Goal: Task Accomplishment & Management: Manage account settings

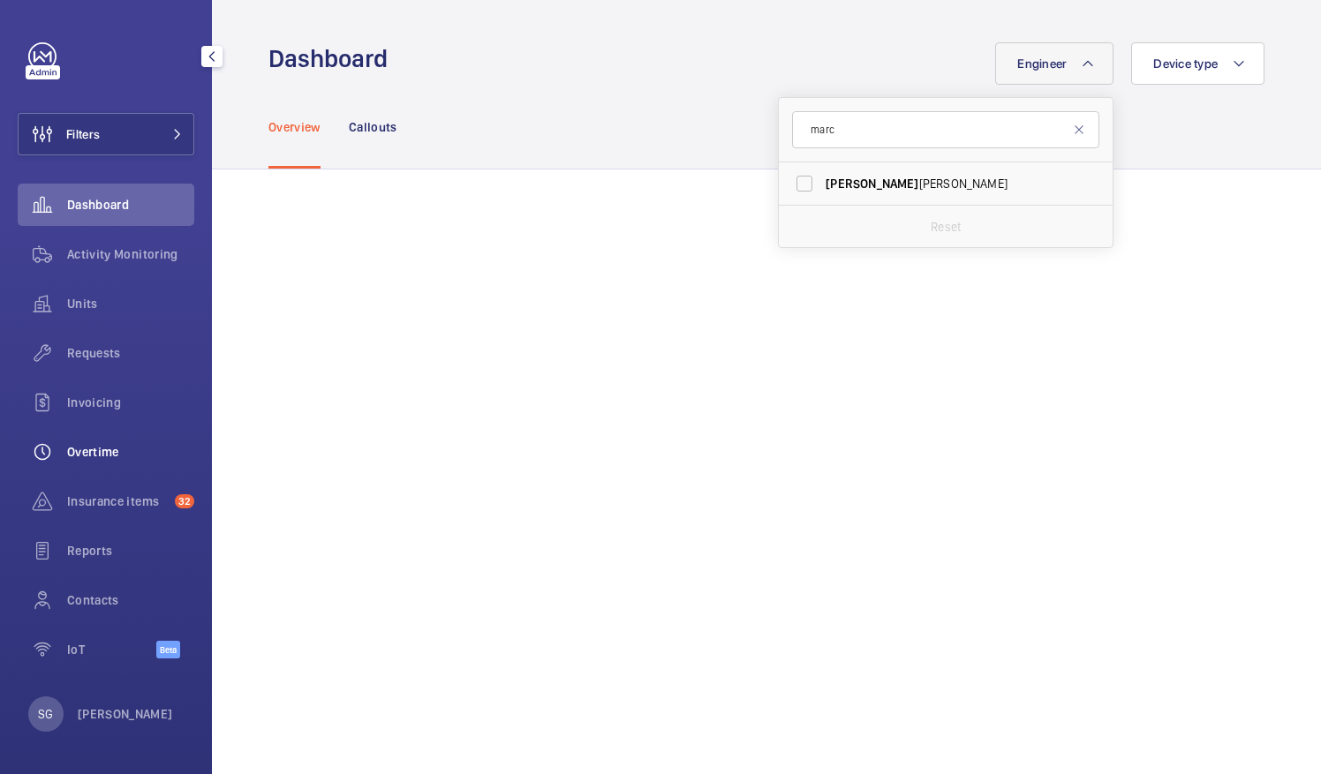
click at [120, 468] on div "Overtime" at bounding box center [106, 452] width 177 height 42
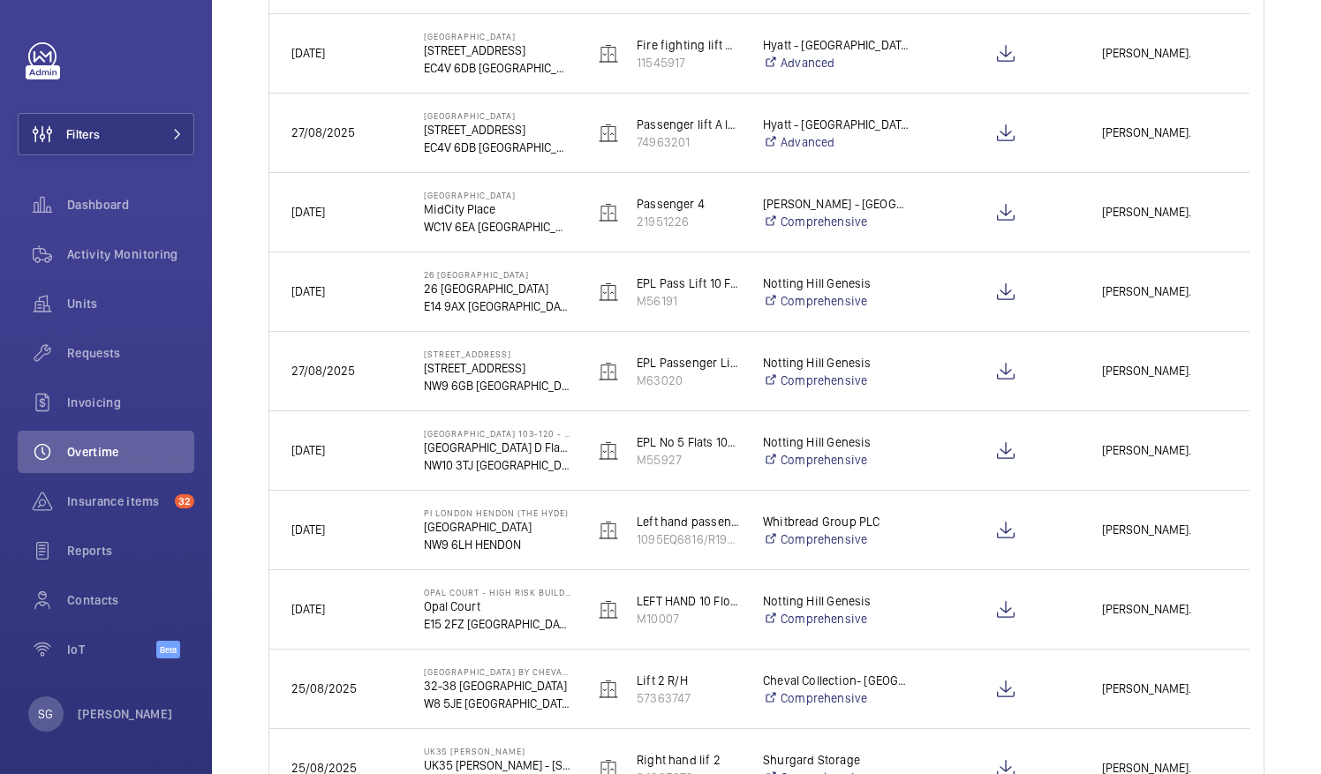
scroll to position [172, 0]
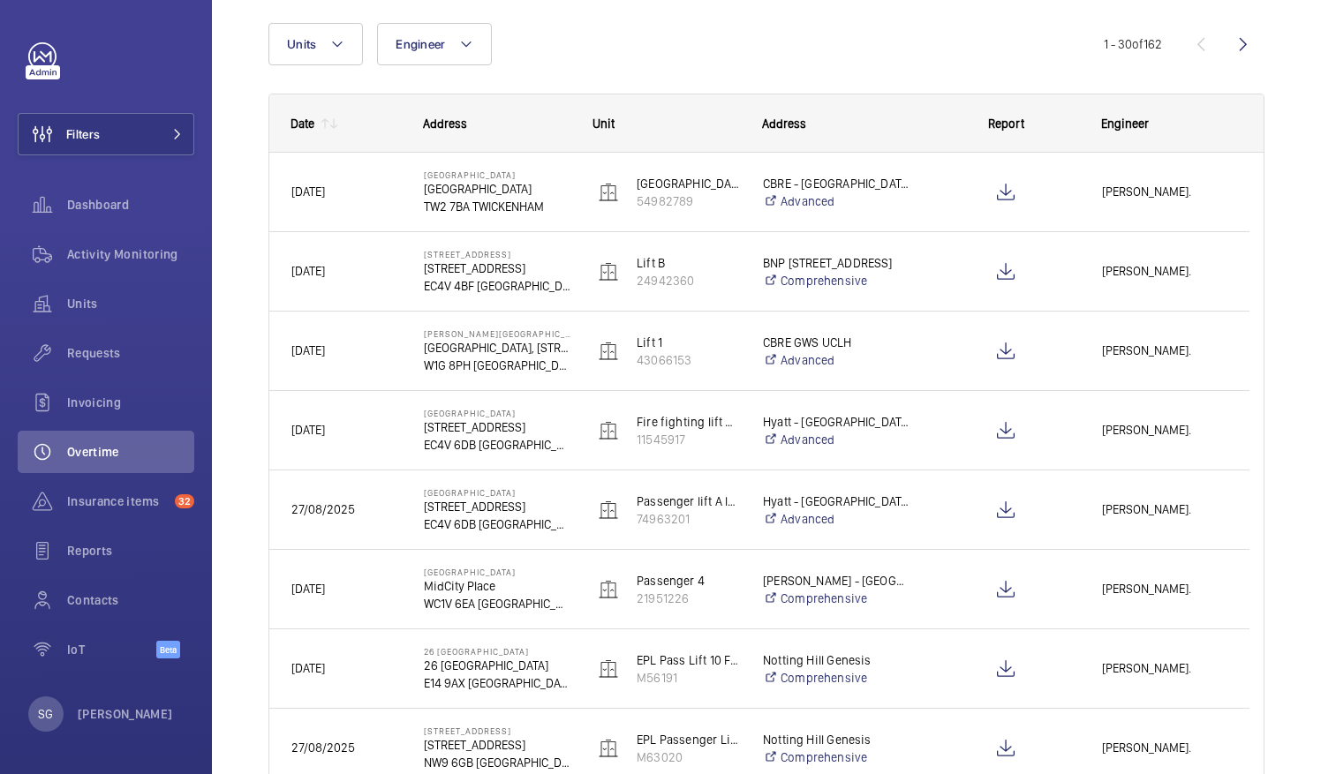
click at [298, 130] on div "Date" at bounding box center [291, 123] width 45 height 57
click at [1240, 44] on wm-front-icon-button at bounding box center [1243, 44] width 42 height 42
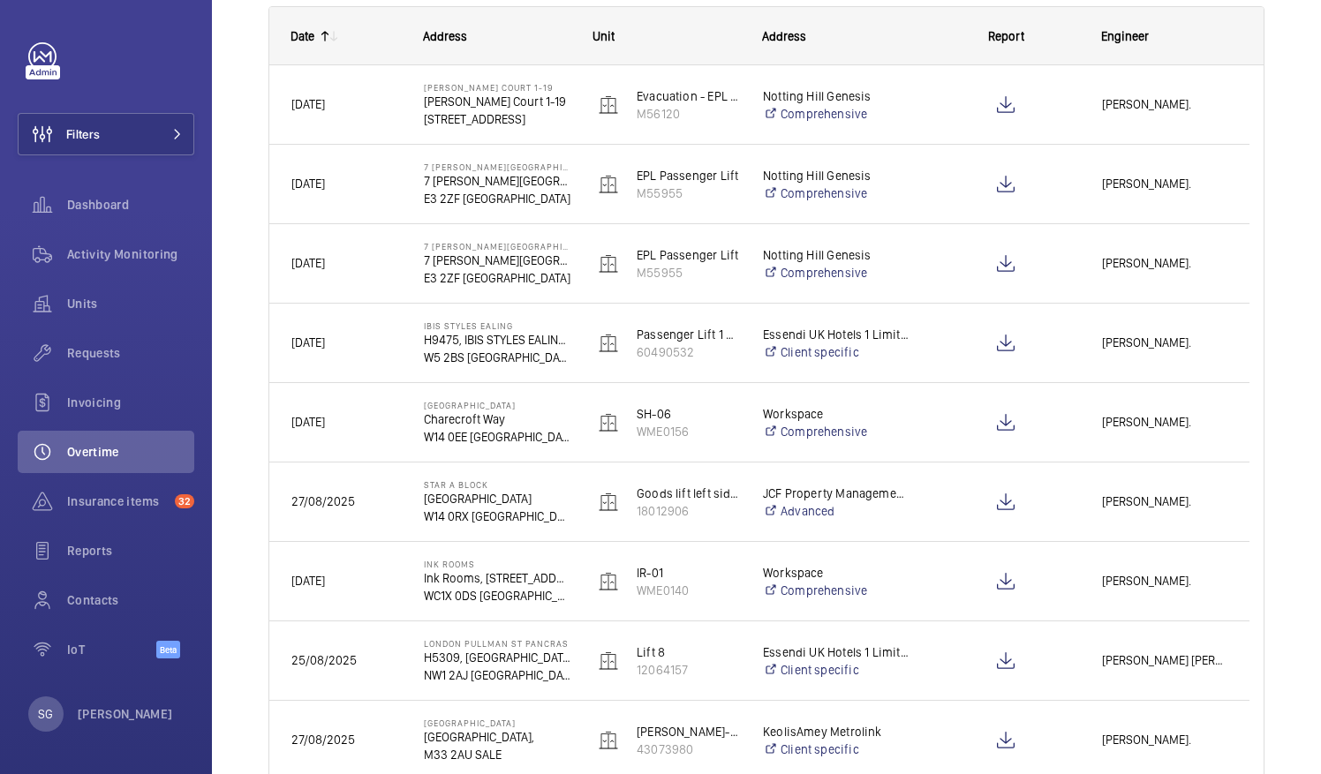
scroll to position [262, 0]
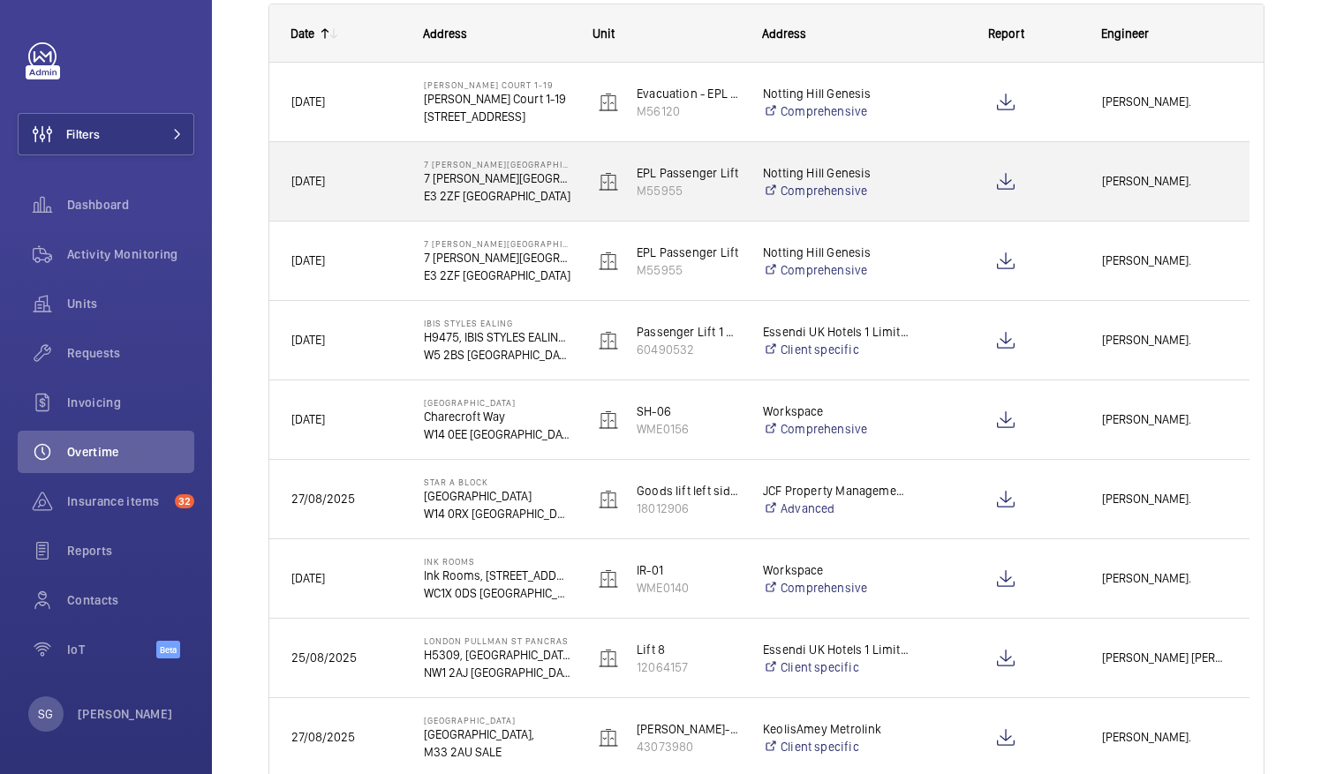
click at [938, 191] on div at bounding box center [1005, 182] width 147 height 44
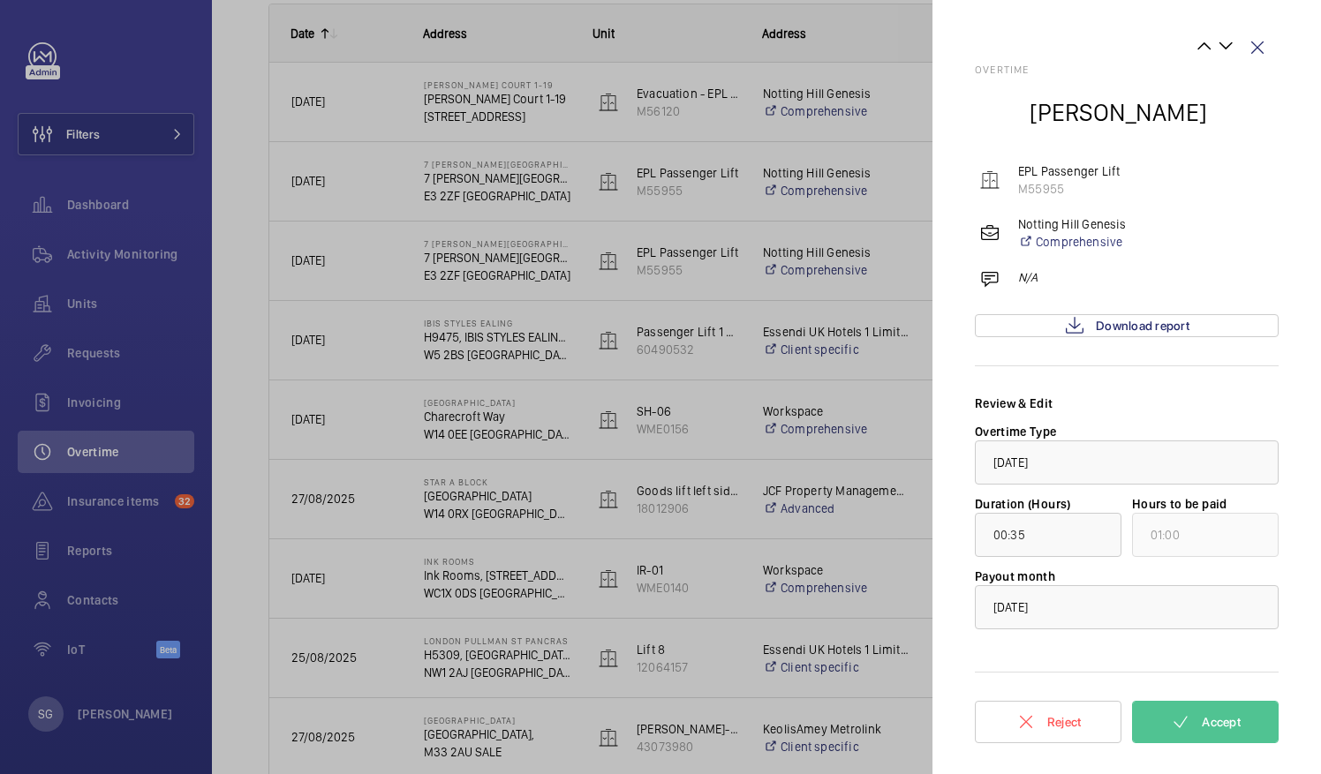
click at [494, 429] on div at bounding box center [660, 387] width 1321 height 774
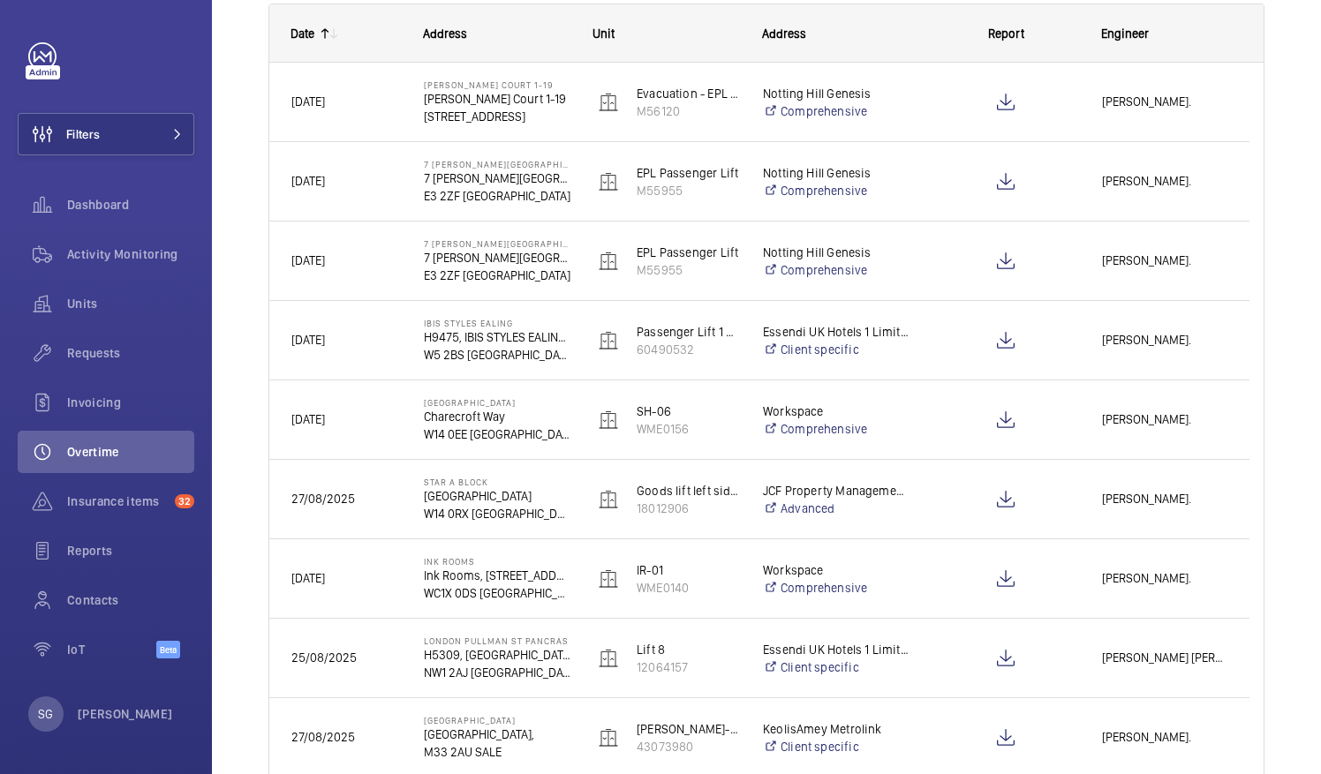
click at [494, 429] on mat-sidenav-container "Filters Dashboard Activity Monitoring Units Requests Invoicing Overtime Insuran…" at bounding box center [660, 387] width 1321 height 774
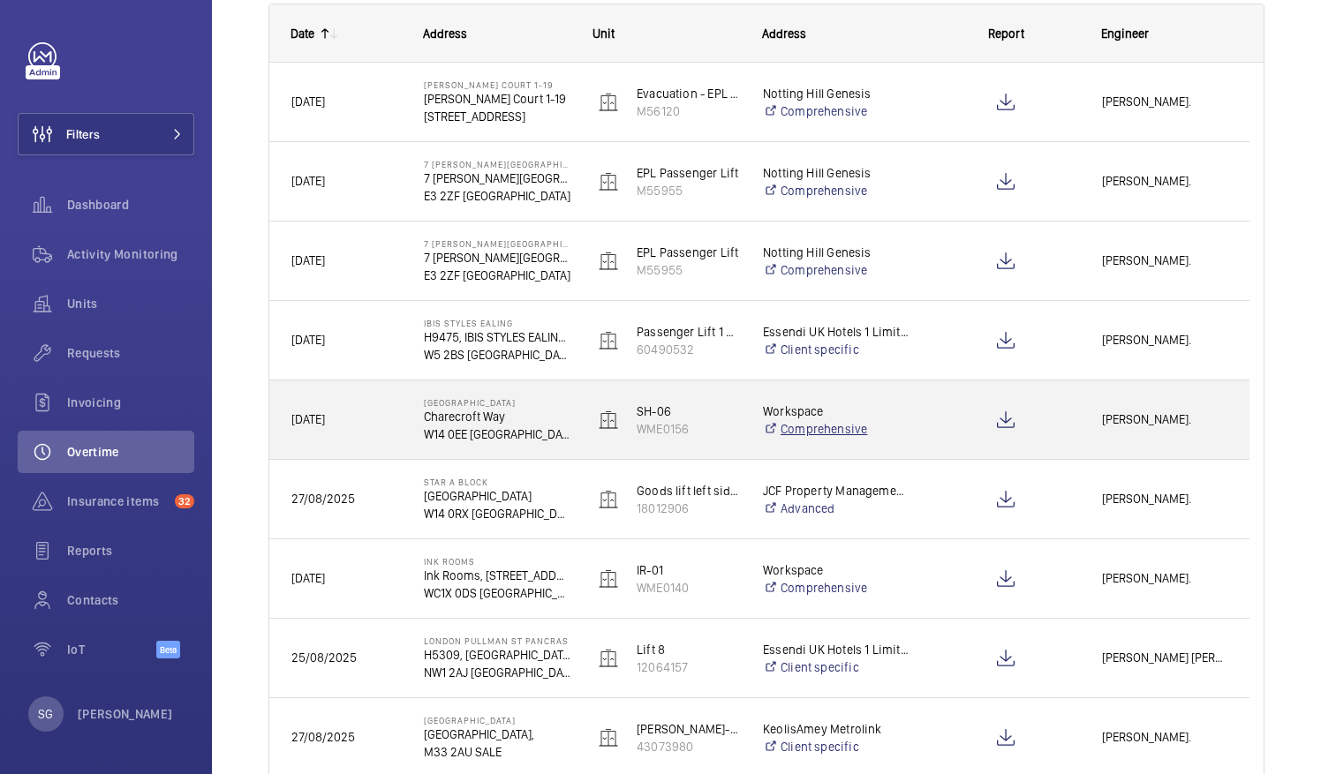
click at [869, 429] on link "Comprehensive" at bounding box center [836, 429] width 147 height 18
click at [1151, 420] on span "[PERSON_NAME]." at bounding box center [1164, 420] width 125 height 20
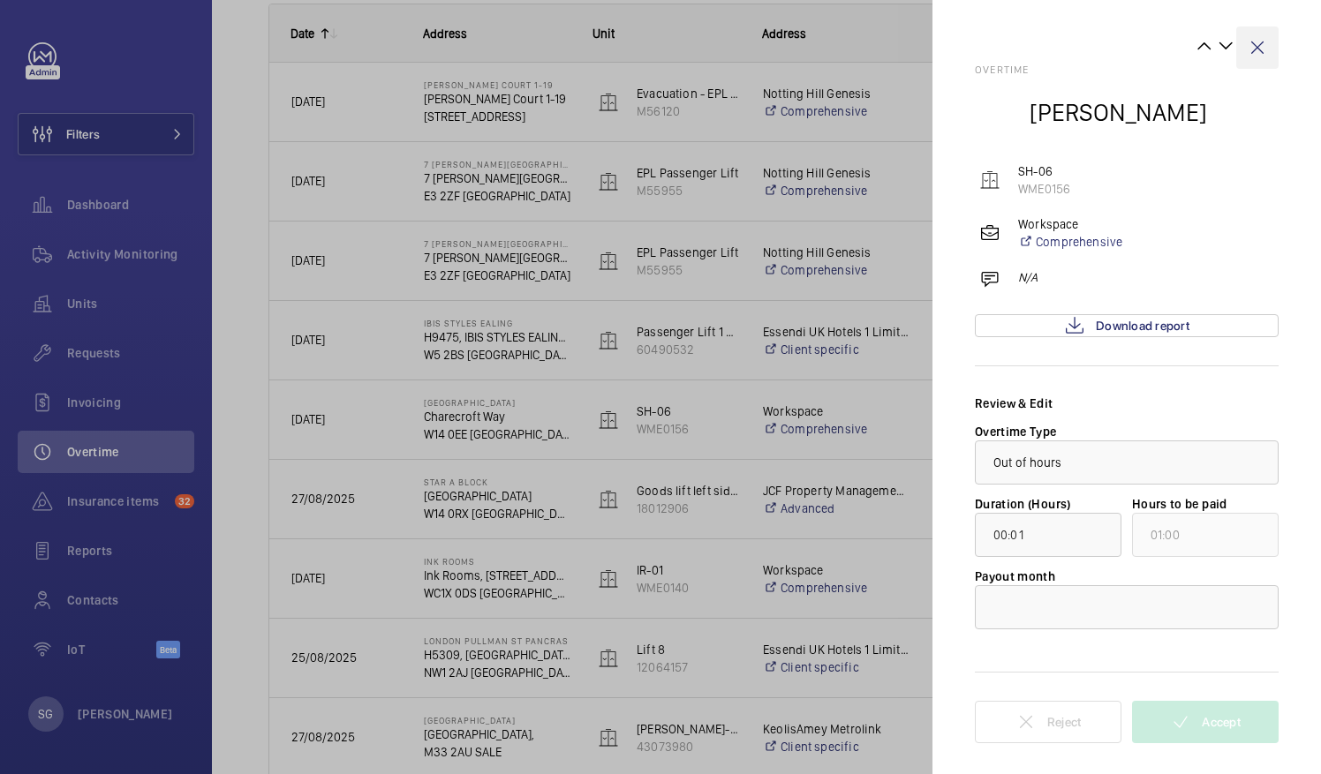
click at [1257, 53] on wm-front-icon-button at bounding box center [1257, 47] width 42 height 42
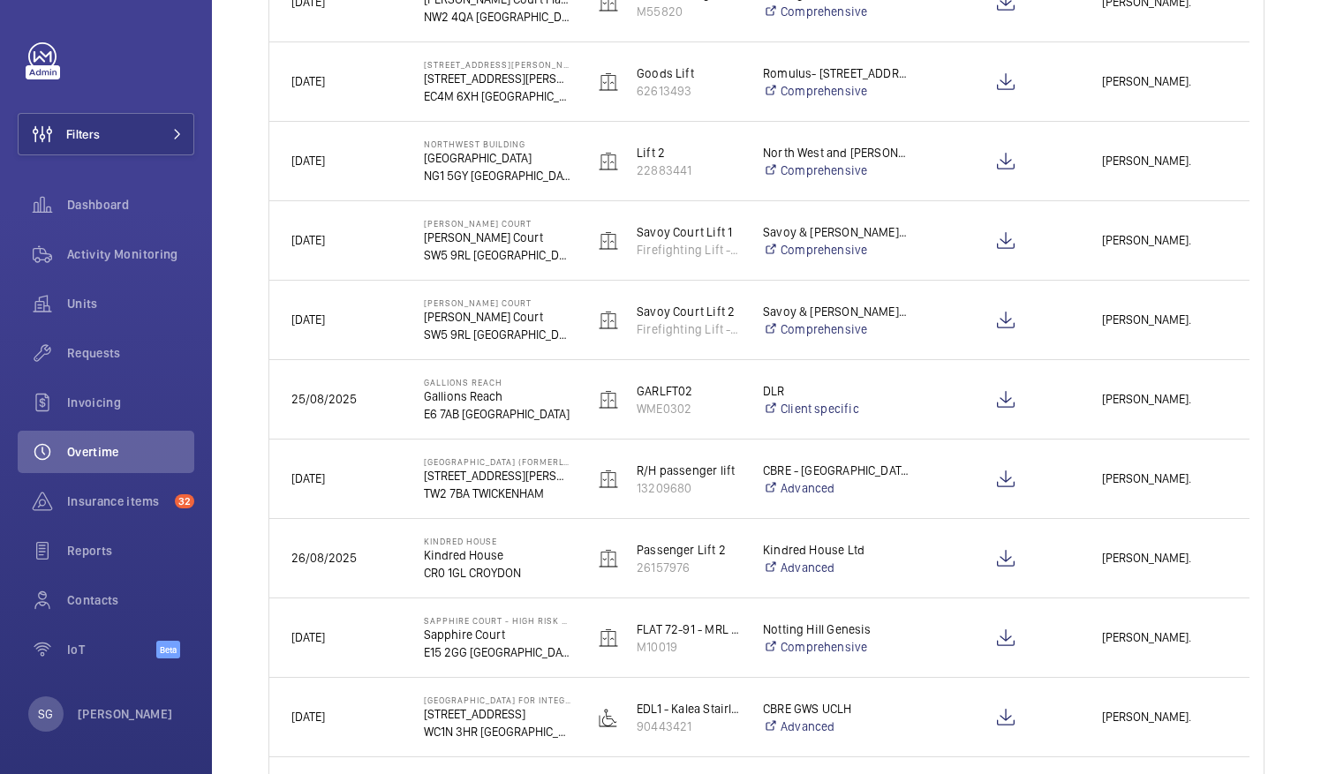
scroll to position [1161, 0]
